Goal: Information Seeking & Learning: Check status

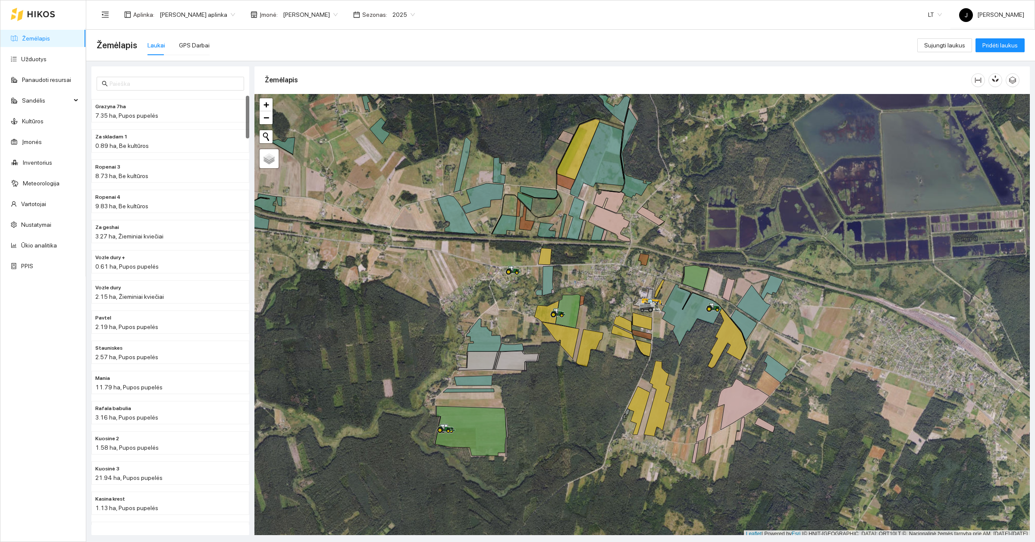
click at [323, 270] on div at bounding box center [641, 316] width 775 height 444
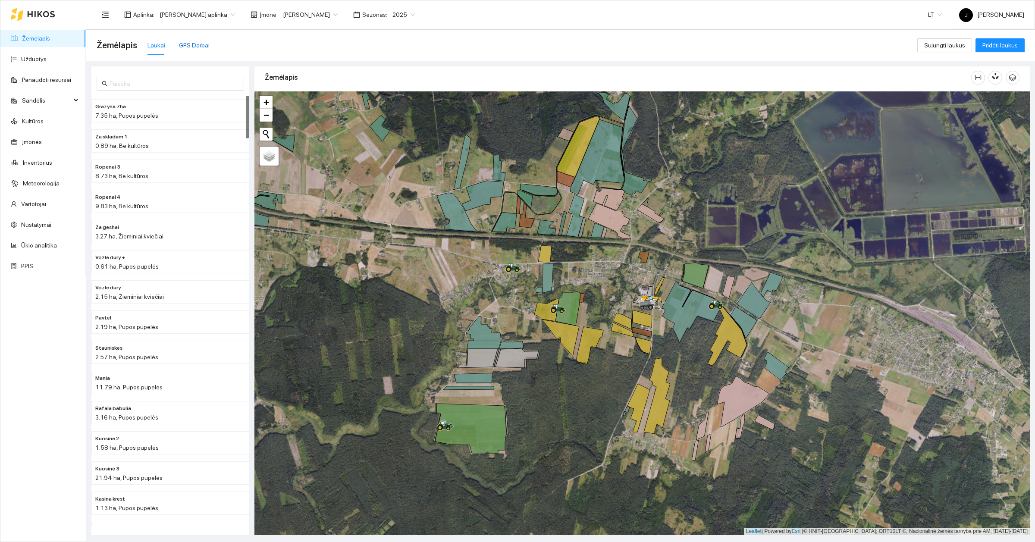
click at [194, 45] on div "GPS Darbai" at bounding box center [194, 45] width 31 height 9
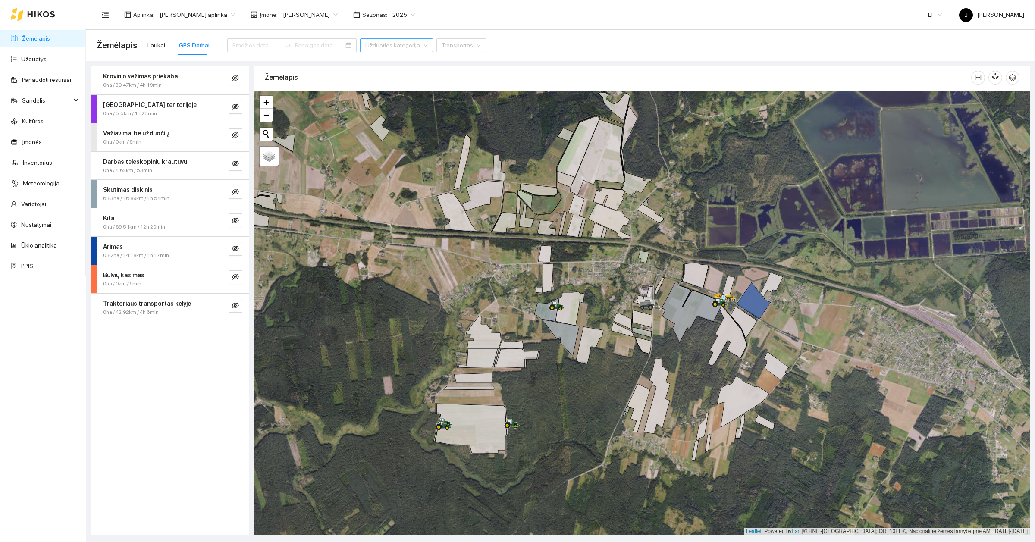
click at [366, 49] on input "search" at bounding box center [393, 45] width 56 height 13
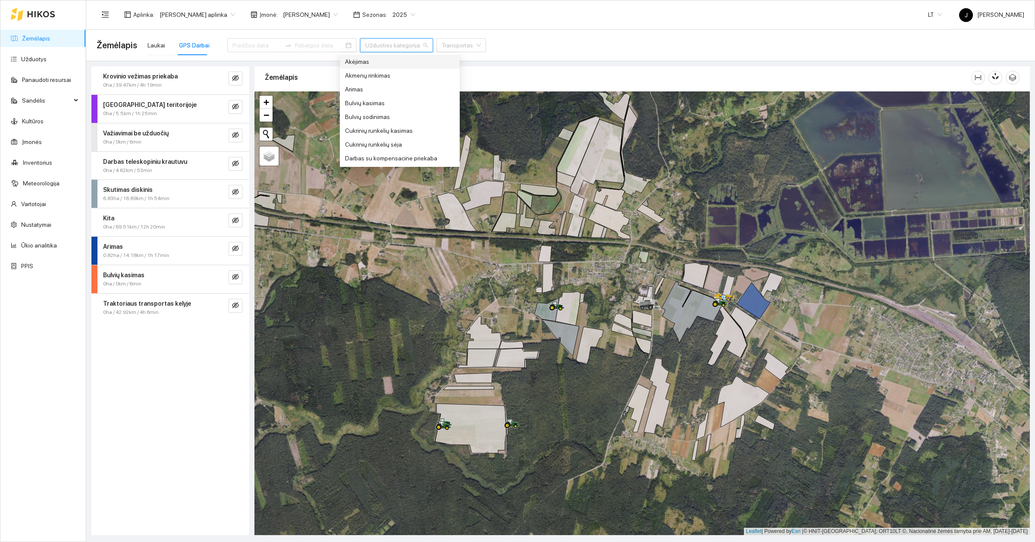
click at [369, 41] on input "search" at bounding box center [393, 45] width 56 height 13
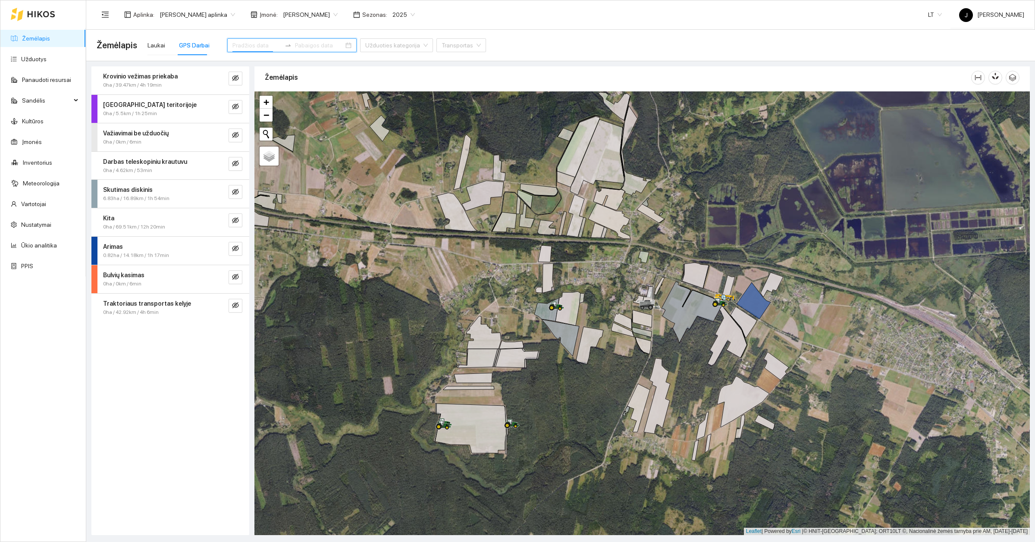
click at [263, 41] on input at bounding box center [256, 45] width 49 height 9
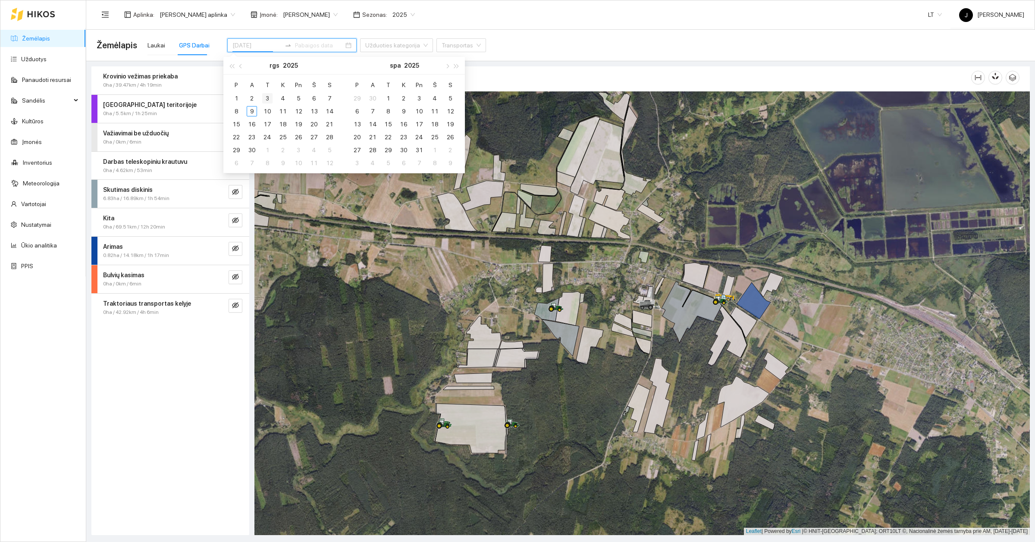
type input "[DATE]"
click at [267, 97] on div "3" at bounding box center [267, 98] width 10 height 10
type input "[DATE]"
click at [421, 98] on div "3" at bounding box center [419, 98] width 10 height 10
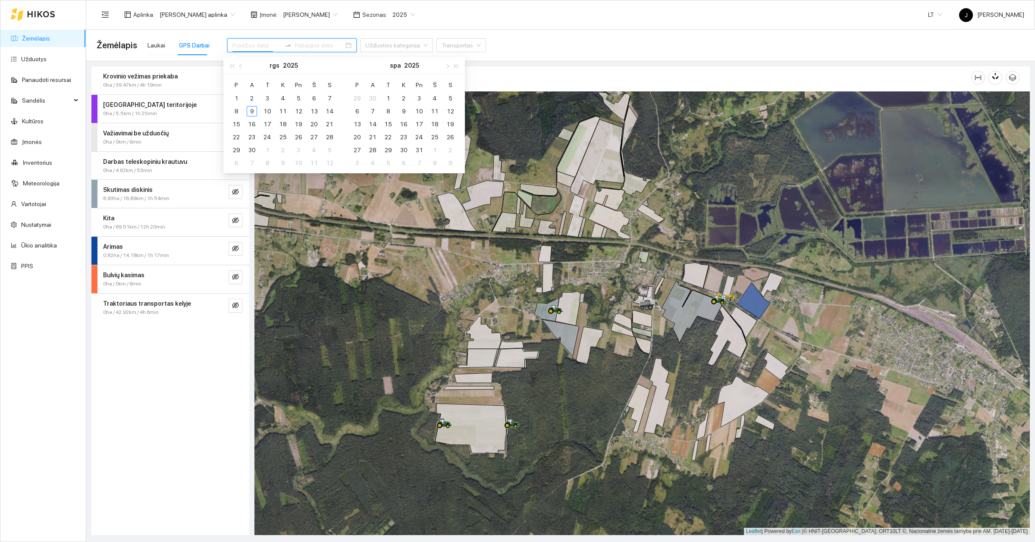
click at [241, 46] on input at bounding box center [256, 45] width 49 height 9
type input "[DATE]"
click at [270, 100] on div "3" at bounding box center [267, 98] width 10 height 10
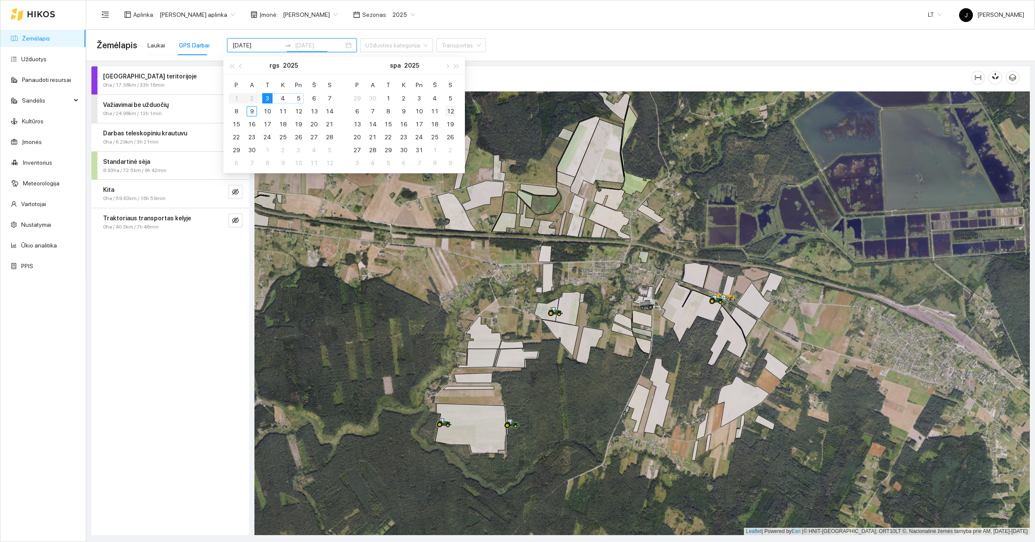
type input "[DATE]"
click at [393, 65] on button "spa" at bounding box center [395, 65] width 11 height 17
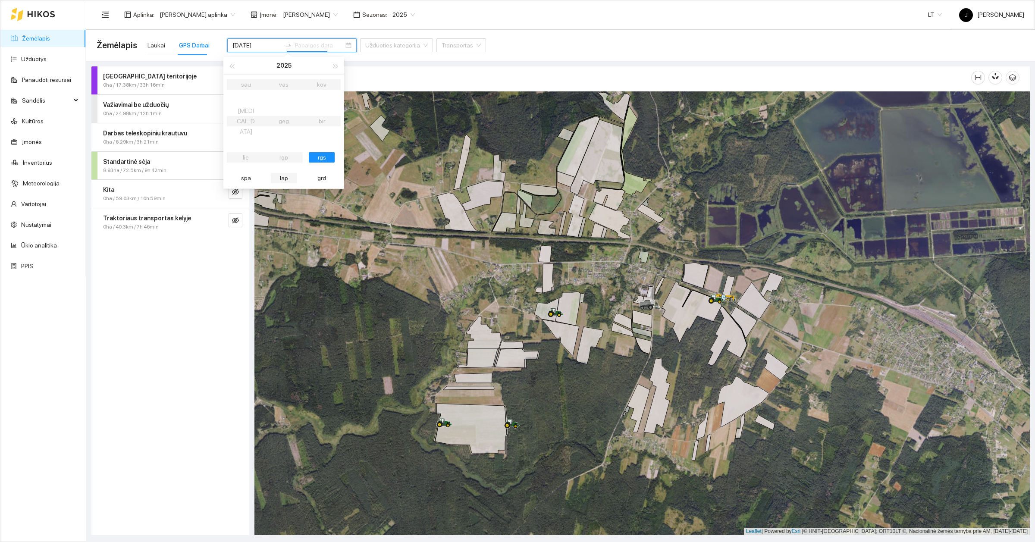
type input "[DATE]"
click at [283, 148] on table "sau vas kov [MEDICAL_DATA] geg bir lie rgp rgs spa lap grd" at bounding box center [284, 132] width 114 height 114
type input "[DATE]"
click at [312, 152] on div "rgs" at bounding box center [322, 157] width 26 height 10
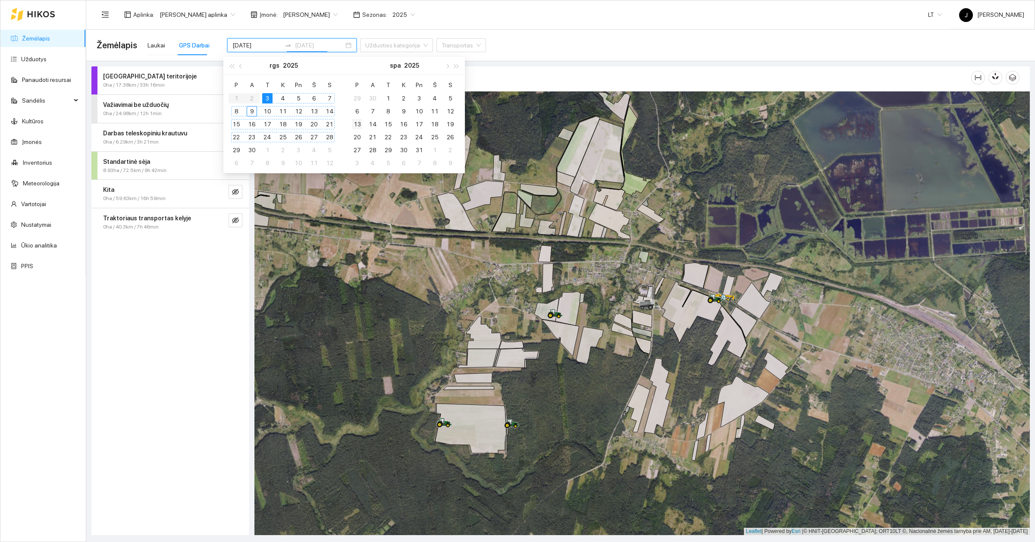
type input "[DATE]"
click at [397, 64] on button "spa" at bounding box center [395, 65] width 11 height 17
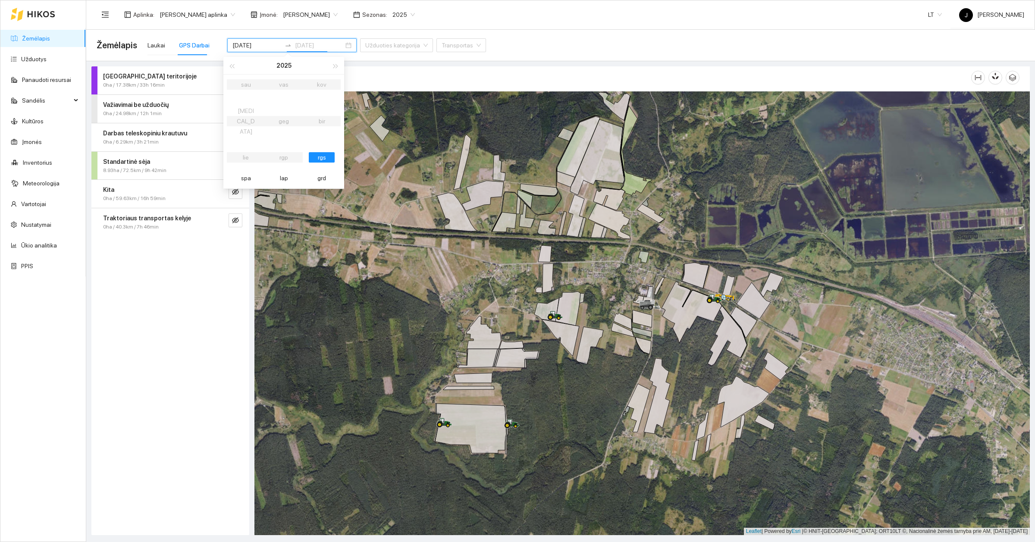
click at [319, 152] on div "rgs" at bounding box center [322, 157] width 26 height 10
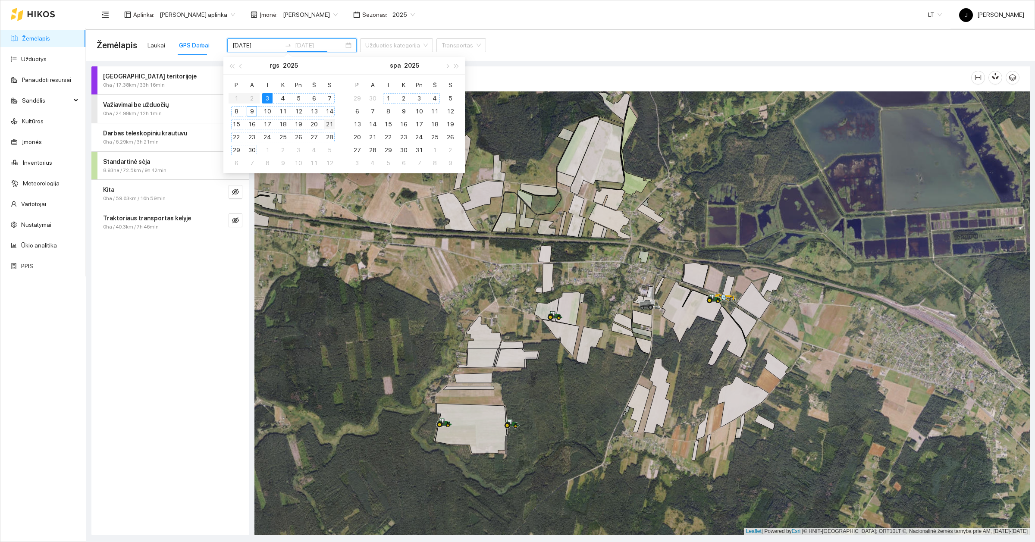
type input "[DATE]"
click at [238, 68] on button "button" at bounding box center [240, 65] width 9 height 17
click at [448, 65] on span "button" at bounding box center [447, 66] width 4 height 4
type input "[DATE]"
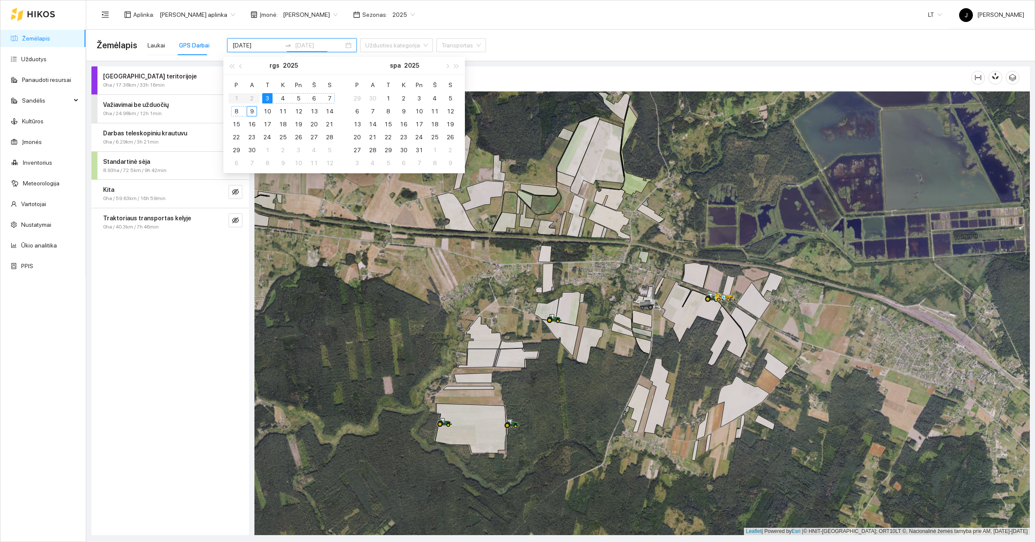
type input "[DATE]"
click at [264, 94] on div "3" at bounding box center [267, 98] width 10 height 10
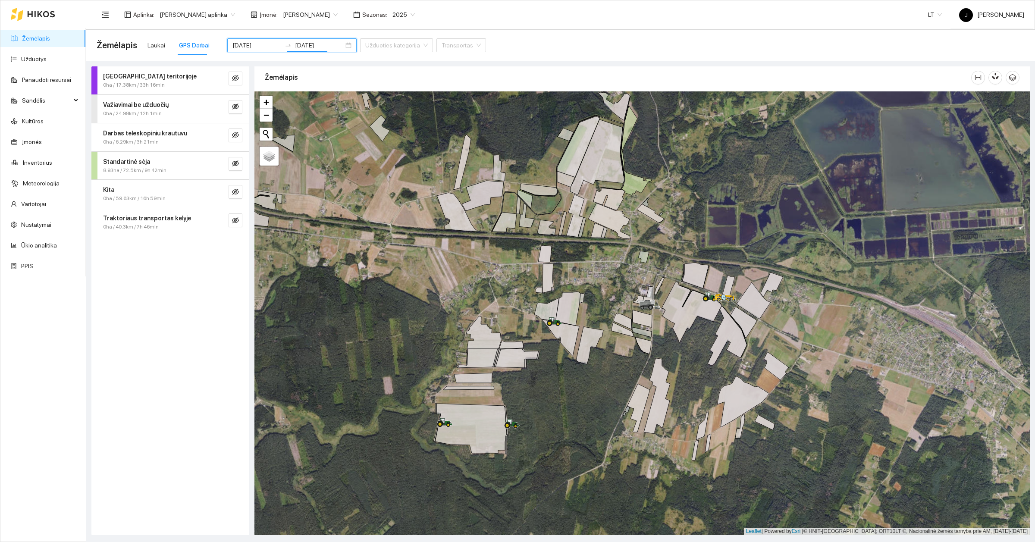
click at [466, 50] on div "Žemėlapis Laukai GPS Darbai [DATE] [DATE] Užduoties kategorija Transportas" at bounding box center [561, 45] width 928 height 28
click at [138, 110] on span "0ha / 24.98km / 12h 1min" at bounding box center [132, 114] width 59 height 8
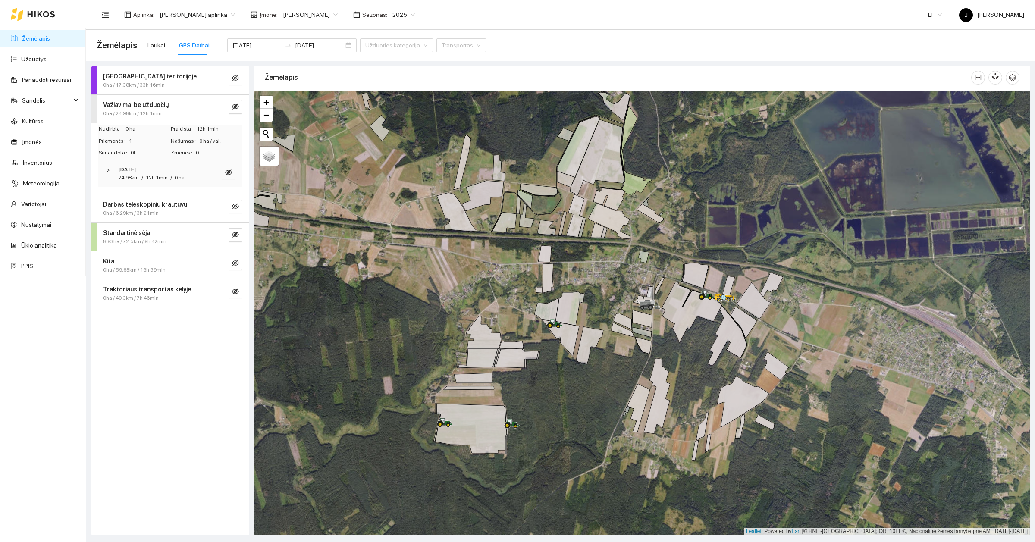
click at [139, 110] on span "0ha / 24.98km / 12h 1min" at bounding box center [132, 114] width 59 height 8
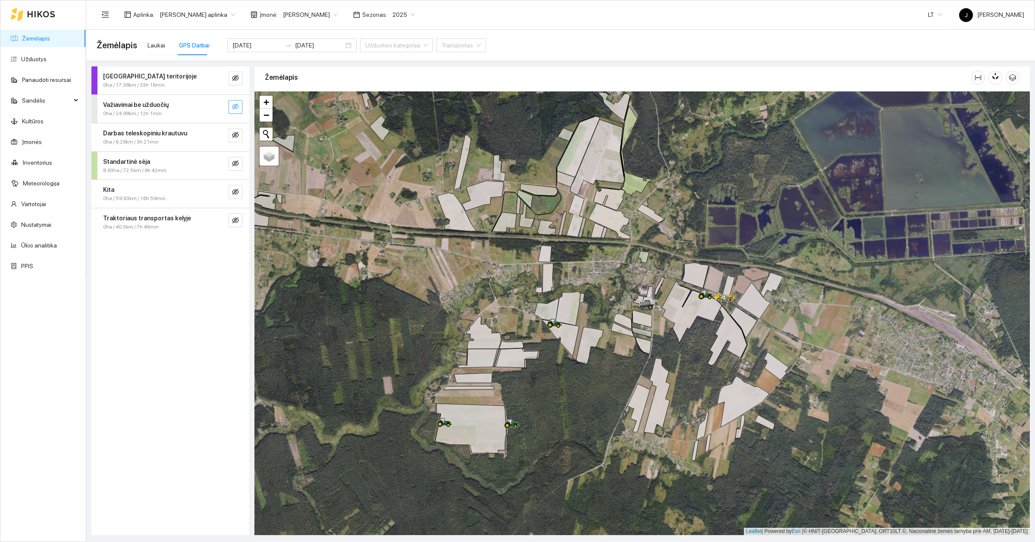
click at [241, 106] on button "button" at bounding box center [236, 107] width 14 height 14
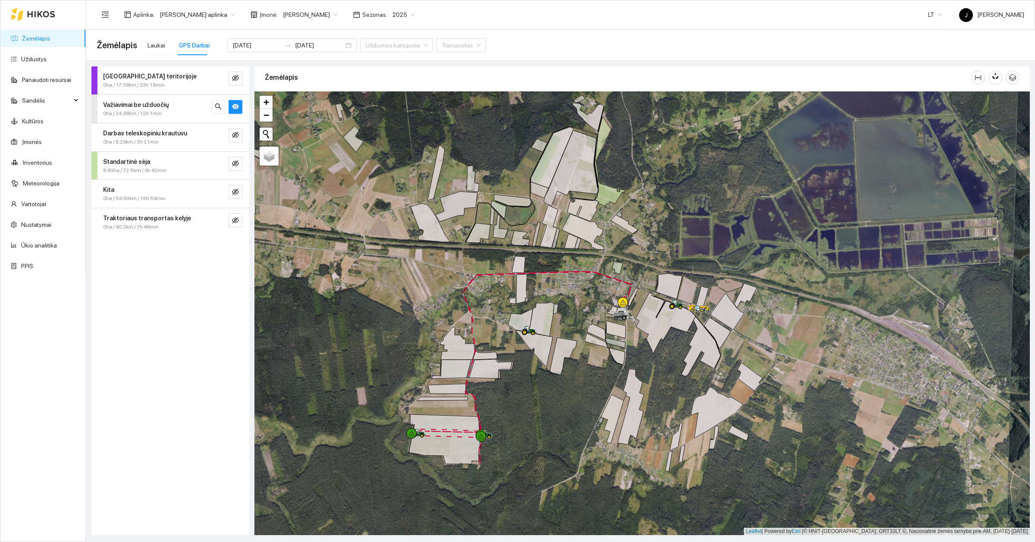
click at [115, 110] on span "0ha / 24.98km / 12h 1min" at bounding box center [132, 114] width 59 height 8
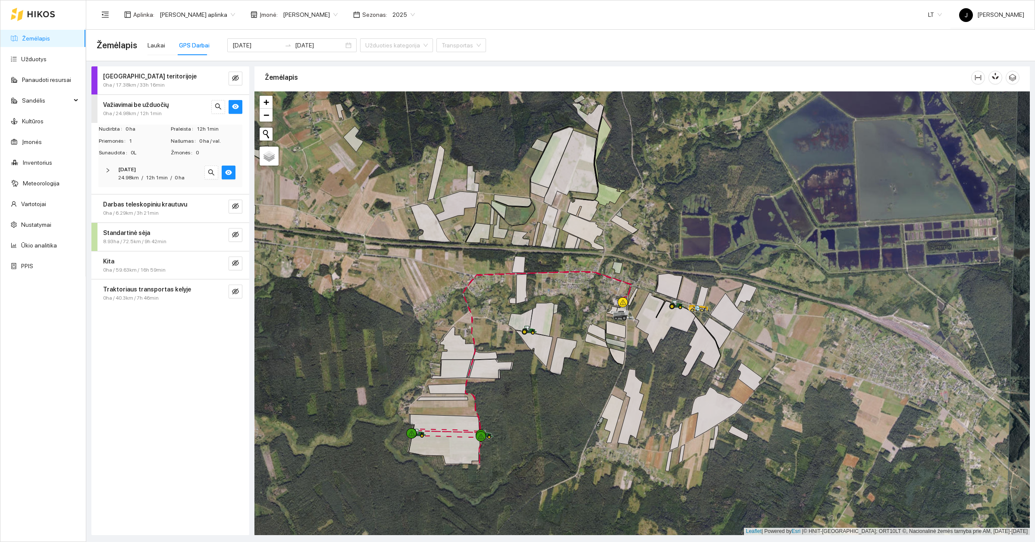
click at [107, 174] on div at bounding box center [110, 170] width 10 height 9
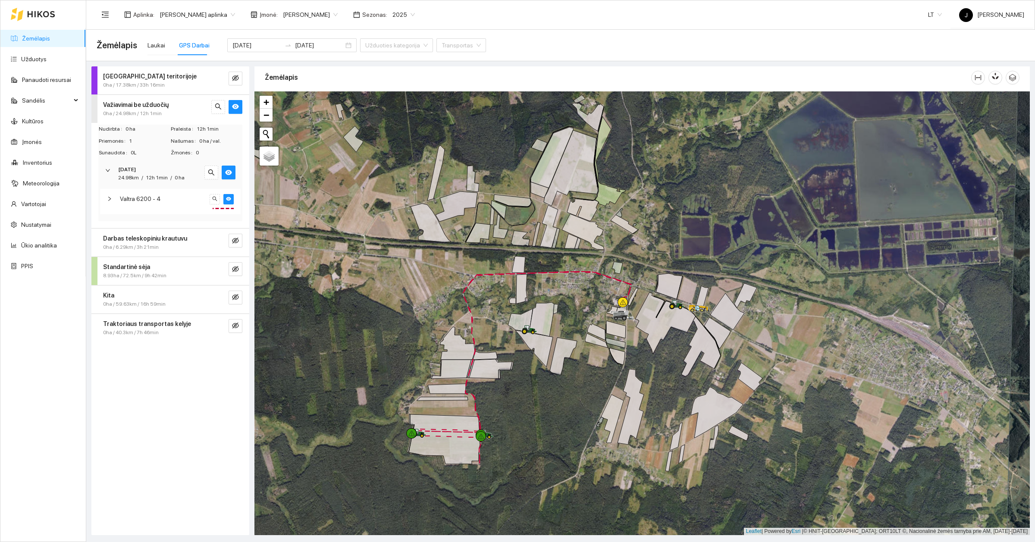
click at [107, 173] on div at bounding box center [110, 170] width 10 height 9
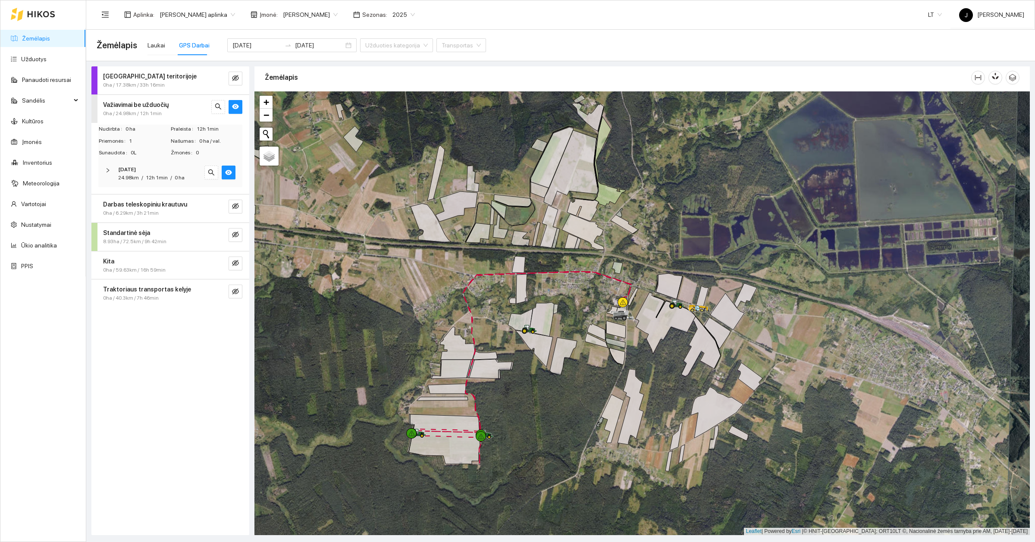
click at [116, 103] on strong "Važiavimai be užduočių" at bounding box center [136, 104] width 66 height 7
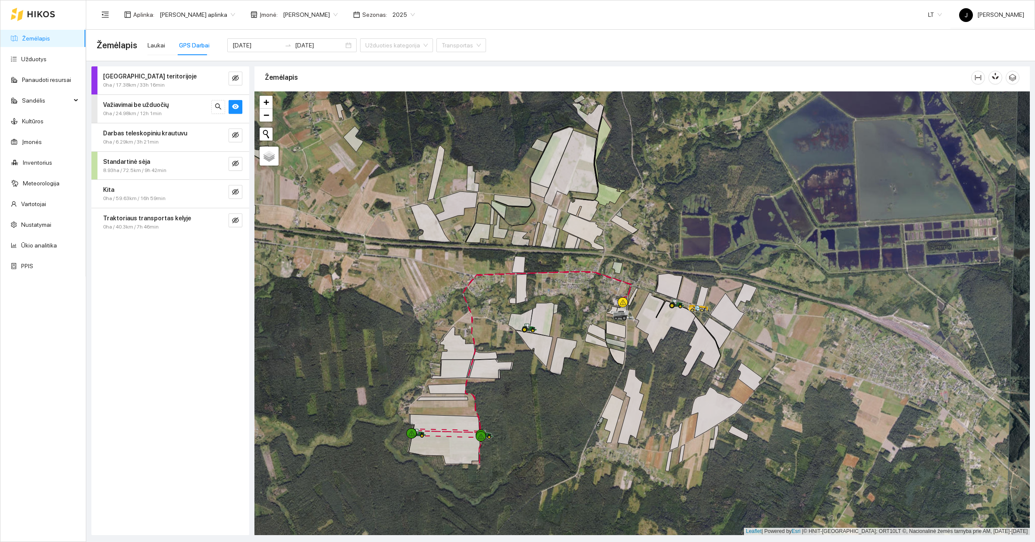
click at [184, 197] on div "0ha / 59.63km / 16h 59min" at bounding box center [156, 198] width 106 height 8
click at [210, 193] on div "Kita 0ha / 59.63km / 16h 59min" at bounding box center [154, 194] width 115 height 18
click at [235, 194] on icon "eye-invisible" at bounding box center [235, 192] width 7 height 6
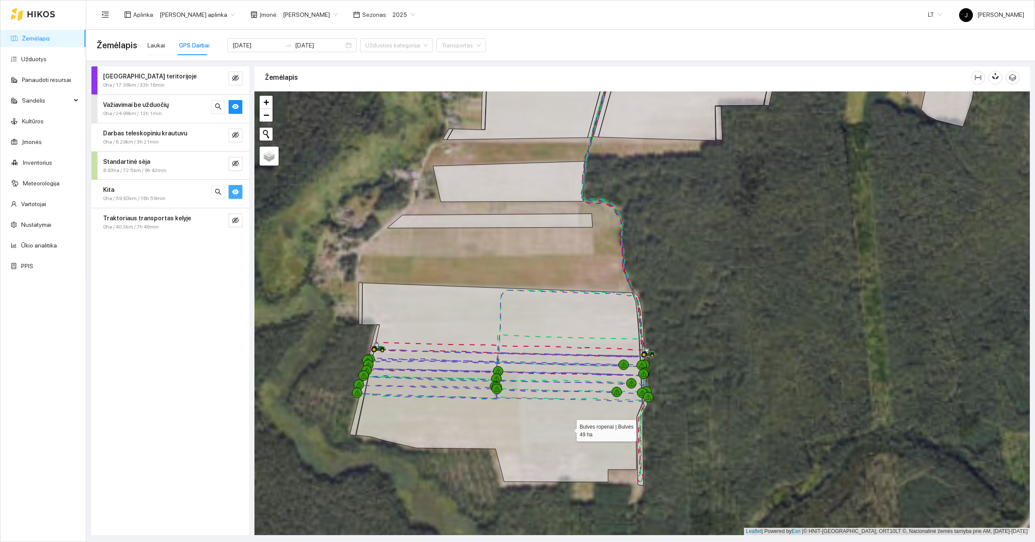
drag, startPoint x: 454, startPoint y: 438, endPoint x: 585, endPoint y: 428, distance: 131.8
click at [585, 428] on icon at bounding box center [499, 382] width 286 height 199
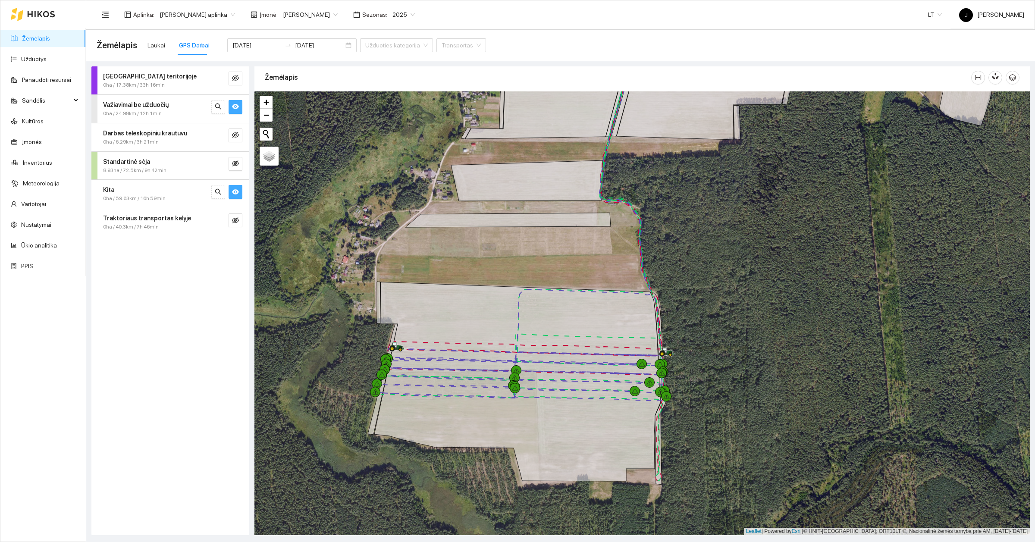
click at [233, 103] on icon "eye" at bounding box center [235, 106] width 7 height 7
click at [258, 41] on input "[DATE]" at bounding box center [256, 45] width 49 height 9
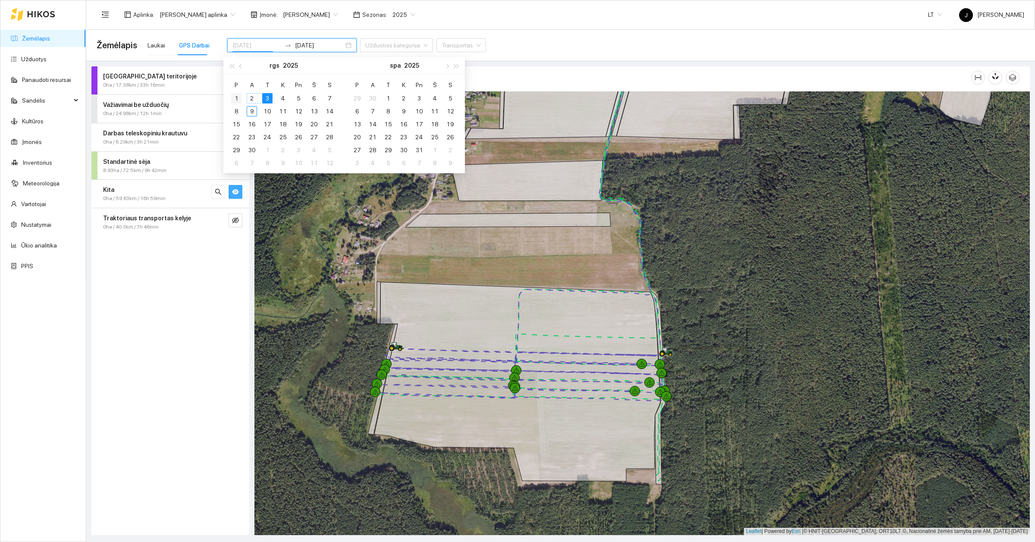
type input "[DATE]"
click at [235, 98] on div "1" at bounding box center [236, 98] width 10 height 10
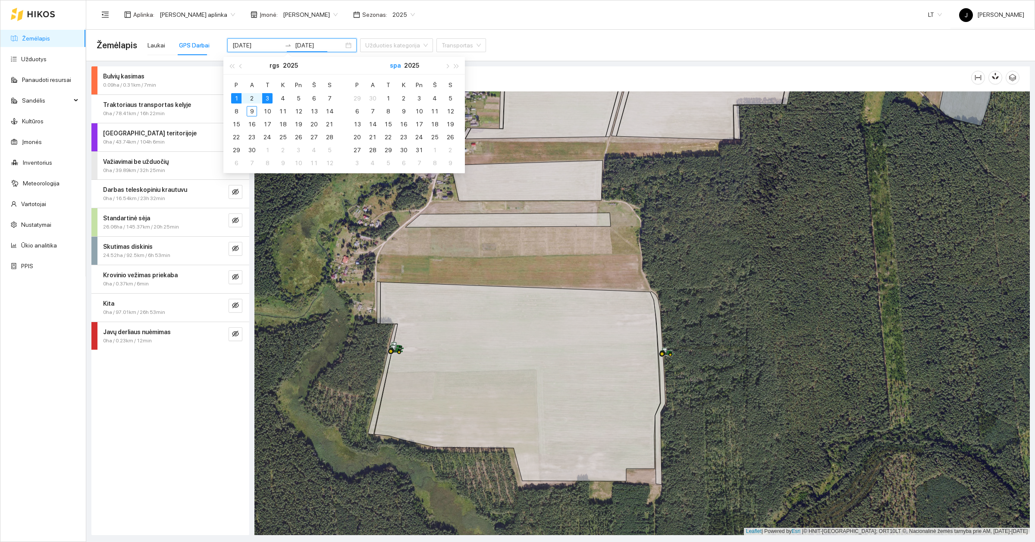
click at [393, 66] on button "spa" at bounding box center [395, 65] width 11 height 17
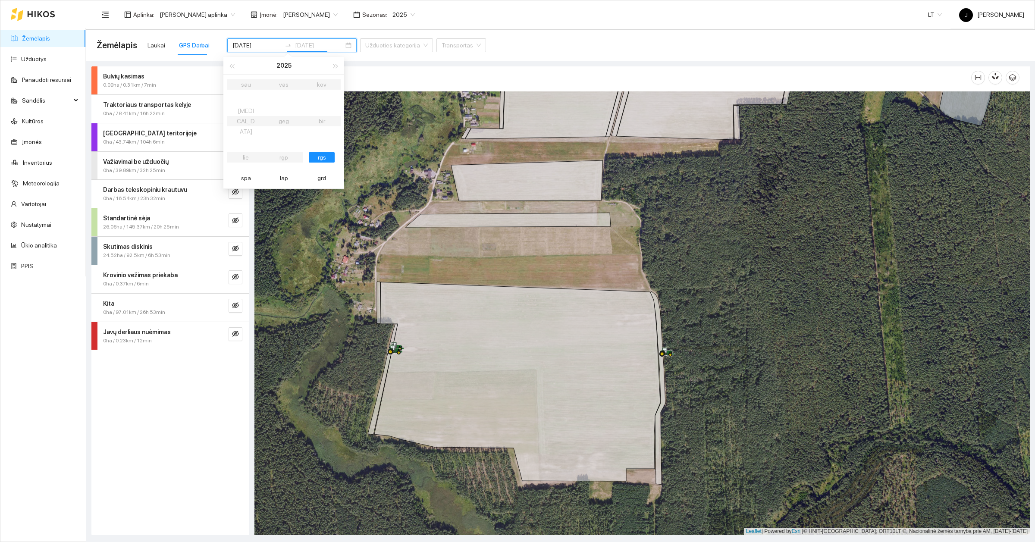
click at [331, 152] on div "rgs" at bounding box center [322, 157] width 26 height 10
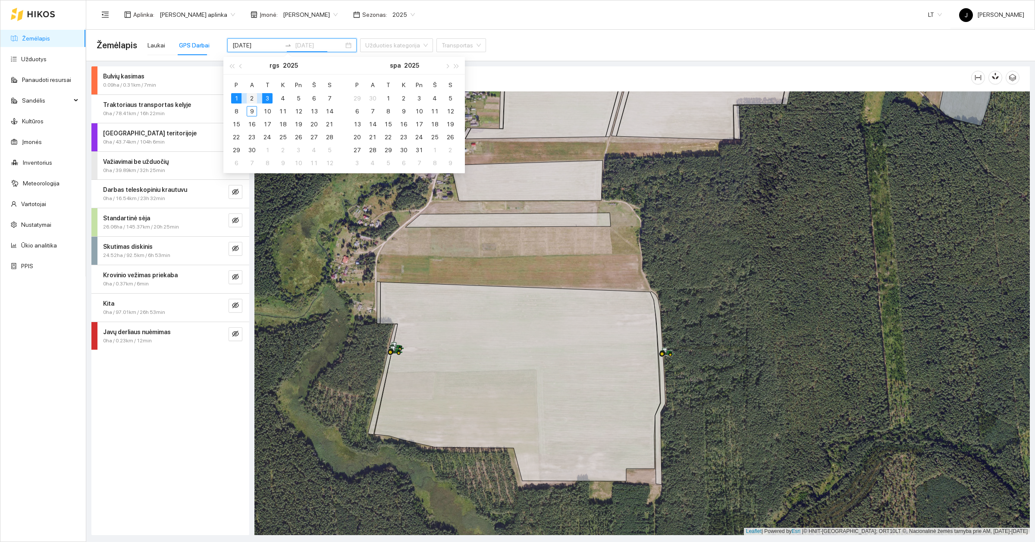
type input "[DATE]"
click at [253, 97] on div "2" at bounding box center [252, 98] width 10 height 10
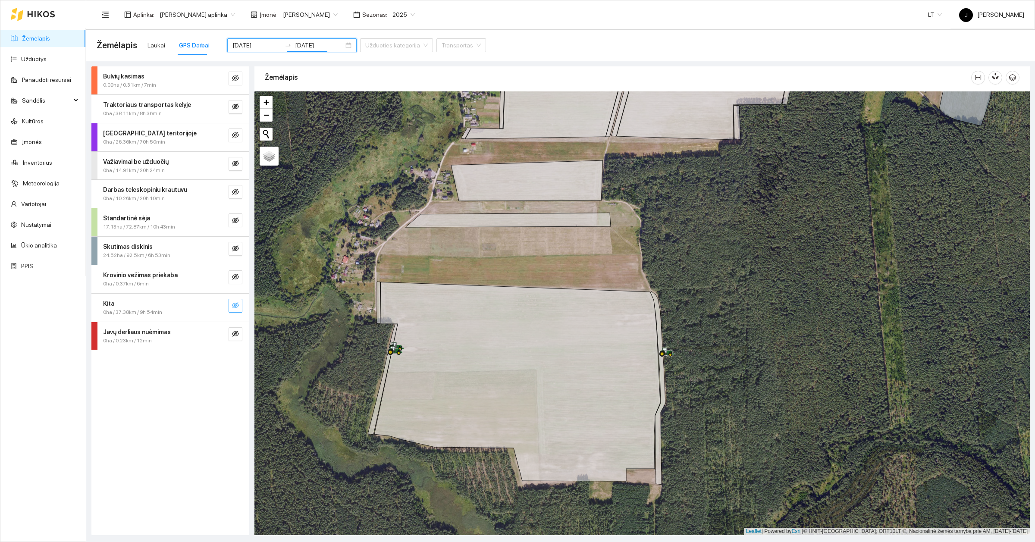
click at [242, 304] on button "button" at bounding box center [236, 306] width 14 height 14
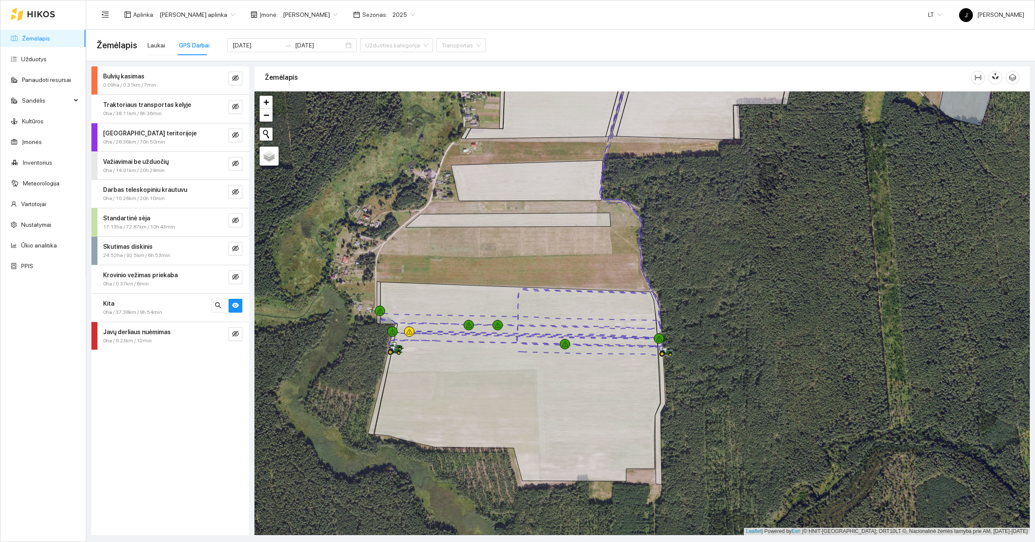
click at [128, 307] on div "Kita" at bounding box center [156, 303] width 106 height 9
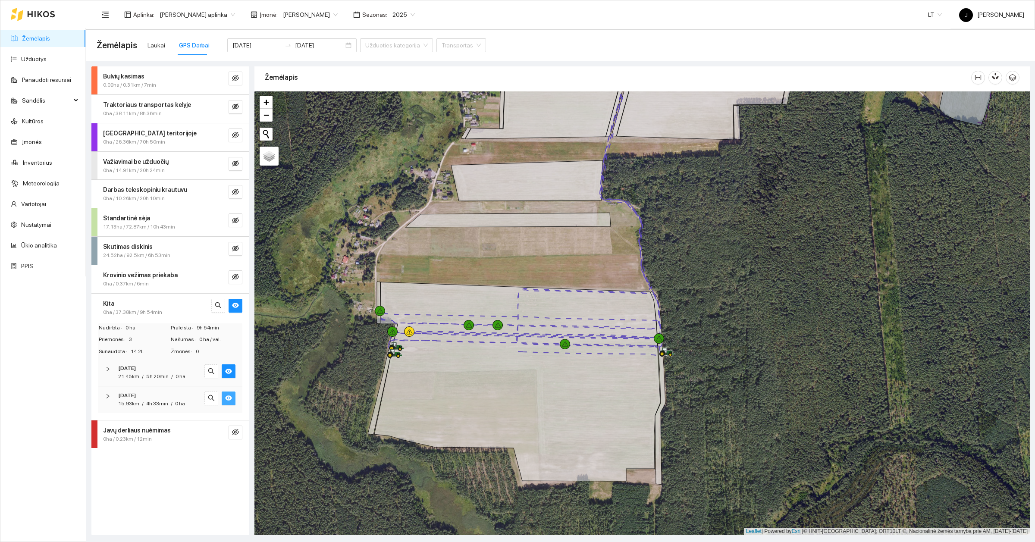
click at [229, 400] on icon "eye" at bounding box center [228, 397] width 7 height 5
click at [229, 399] on icon "eye-invisible" at bounding box center [228, 398] width 7 height 7
click at [233, 400] on button "button" at bounding box center [229, 398] width 14 height 14
click at [227, 402] on span "eye" at bounding box center [228, 399] width 7 height 8
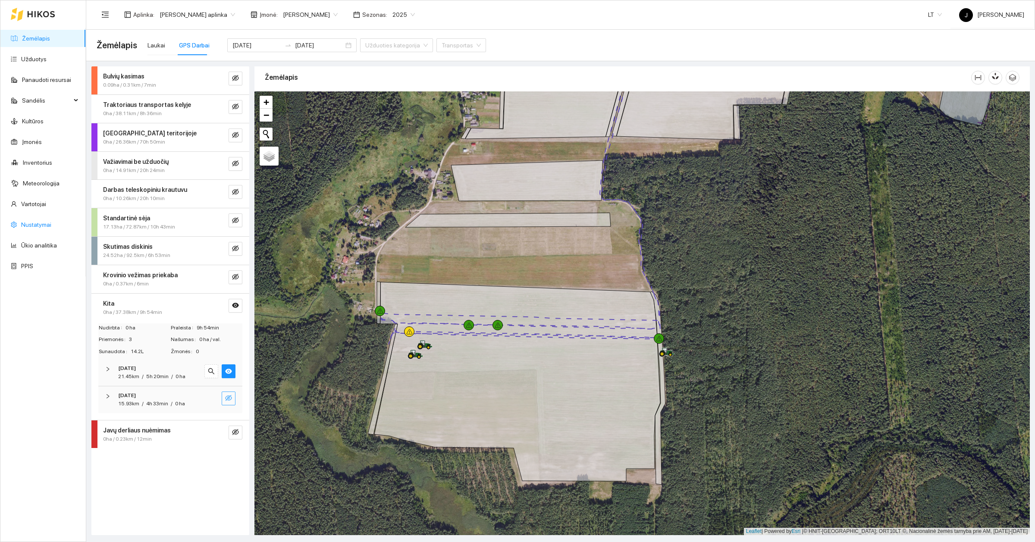
click at [34, 224] on link "Nustatymai" at bounding box center [36, 224] width 30 height 7
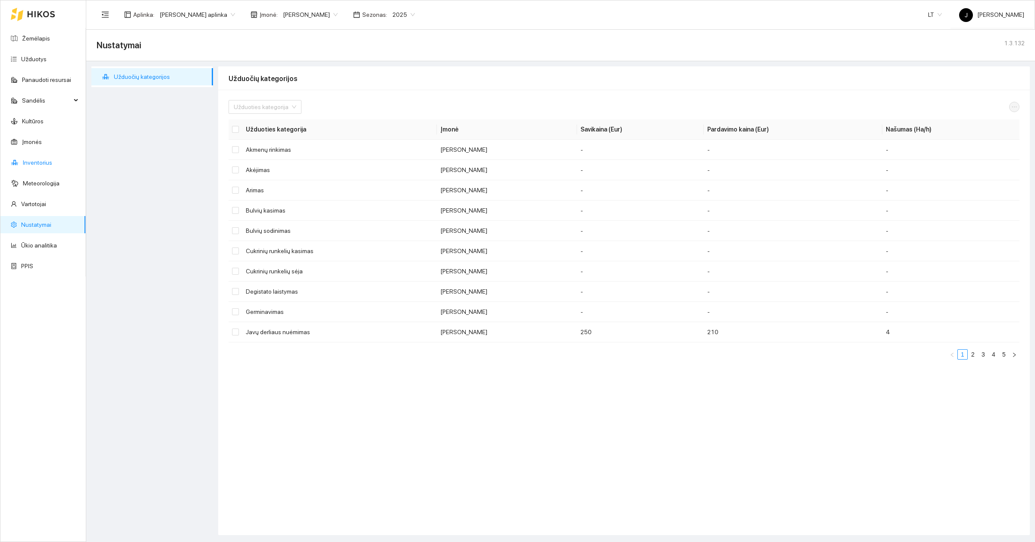
click at [32, 162] on link "Inventorius" at bounding box center [37, 162] width 29 height 7
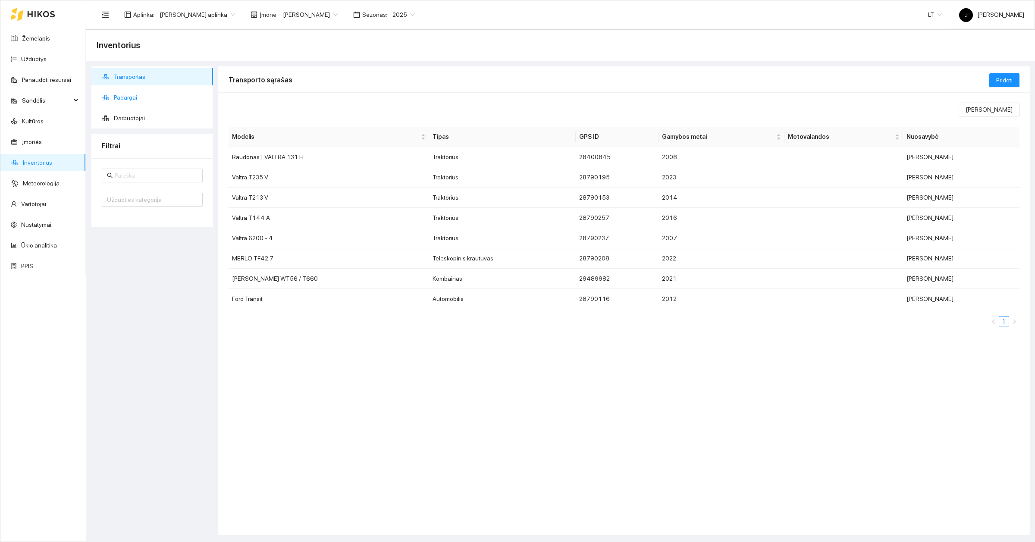
click at [126, 93] on span "Padargai" at bounding box center [160, 97] width 92 height 17
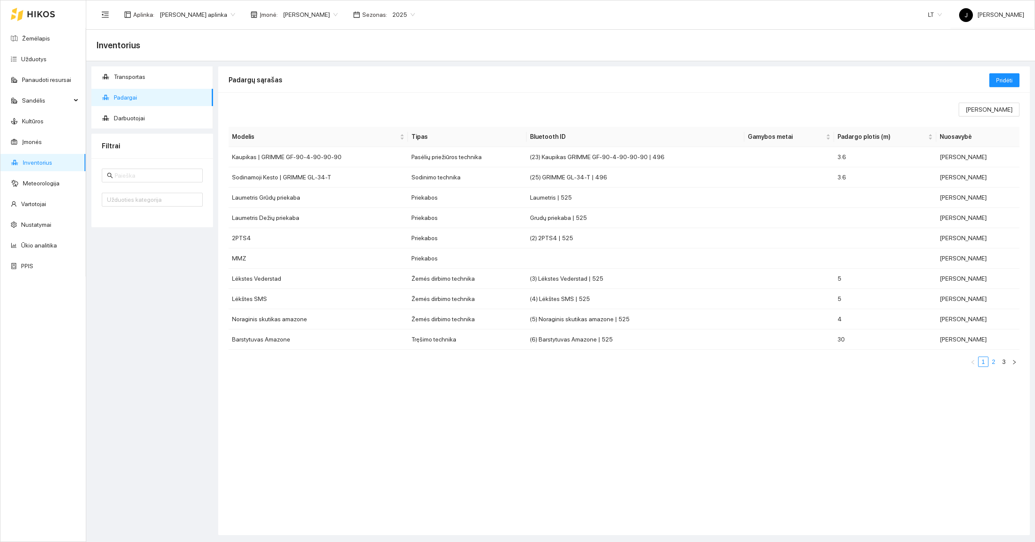
click at [996, 363] on link "2" at bounding box center [993, 361] width 9 height 9
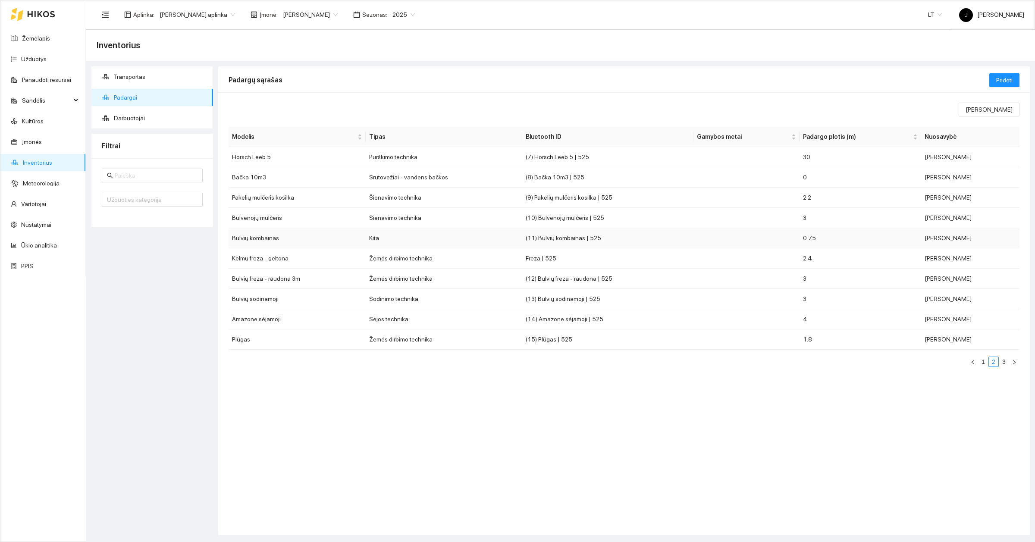
click at [395, 238] on td "Kita" at bounding box center [444, 238] width 157 height 20
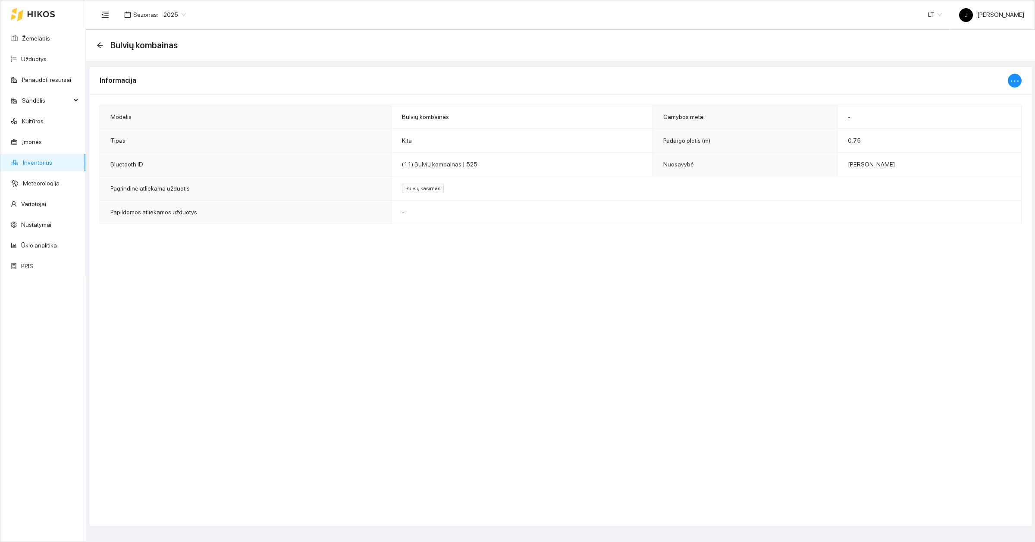
click at [95, 44] on div "Bulvių kombainas" at bounding box center [560, 45] width 949 height 31
click at [98, 45] on icon "arrow-left" at bounding box center [100, 45] width 6 height 6
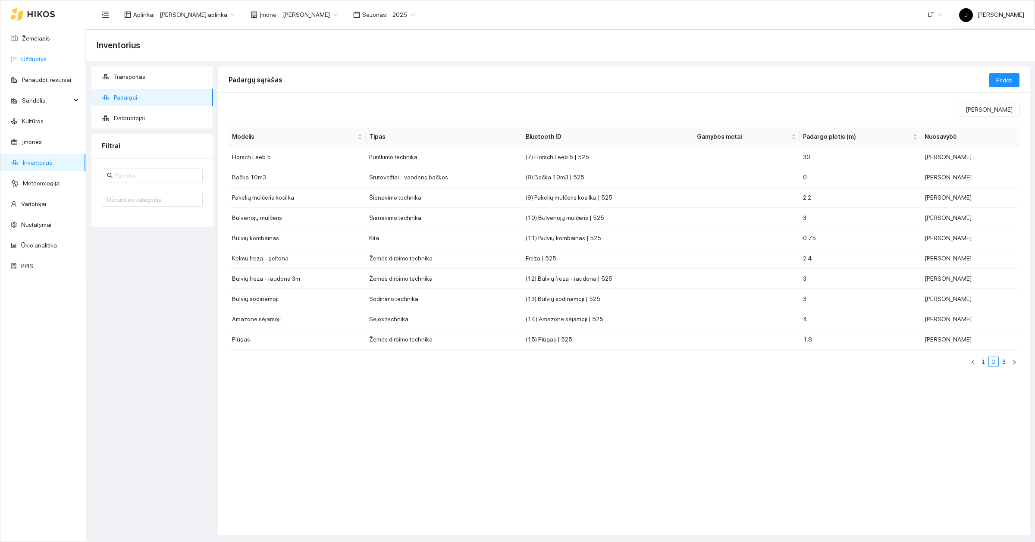
click at [31, 56] on link "Užduotys" at bounding box center [33, 59] width 25 height 7
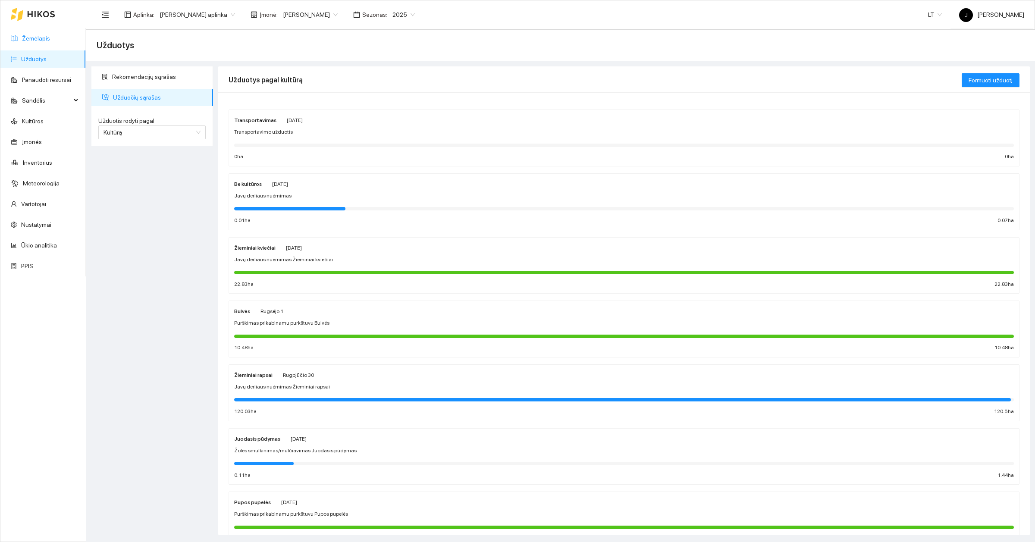
click at [23, 40] on link "Žemėlapis" at bounding box center [36, 38] width 28 height 7
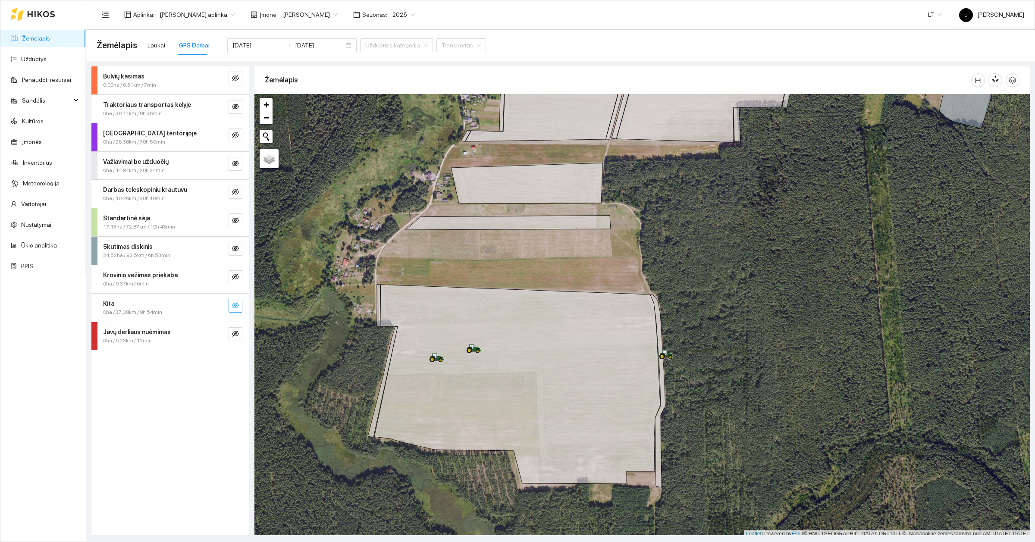
click at [238, 309] on icon "eye-invisible" at bounding box center [235, 305] width 7 height 7
